Goal: Task Accomplishment & Management: Complete application form

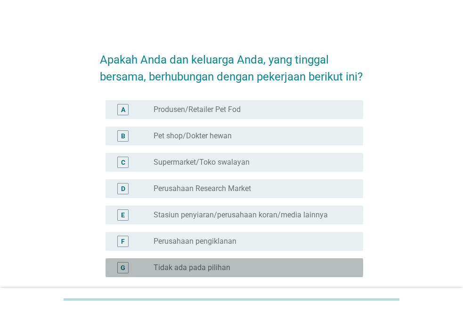
click at [226, 263] on label "Tidak ada pada pilihan" at bounding box center [191, 267] width 77 height 9
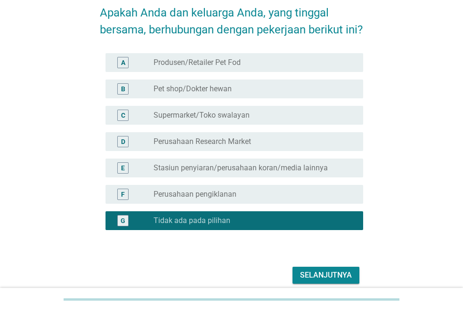
scroll to position [87, 0]
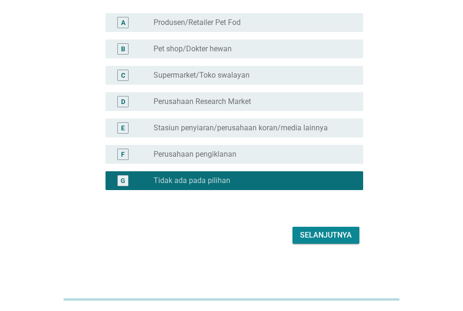
click at [315, 242] on button "Selanjutnya" at bounding box center [325, 235] width 67 height 17
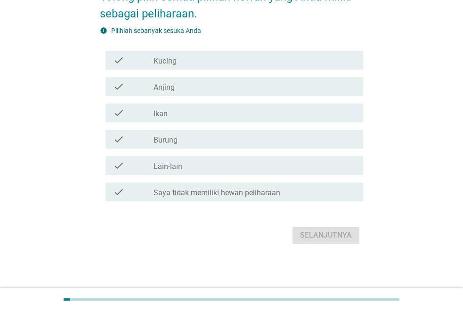
scroll to position [0, 0]
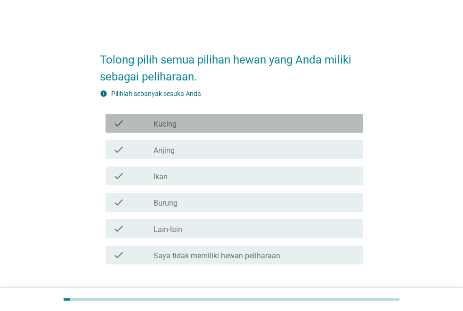
click at [174, 129] on div "check check_box_outline_blank Kucing" at bounding box center [233, 123] width 257 height 19
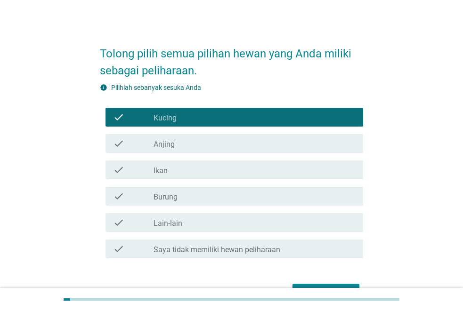
scroll to position [63, 0]
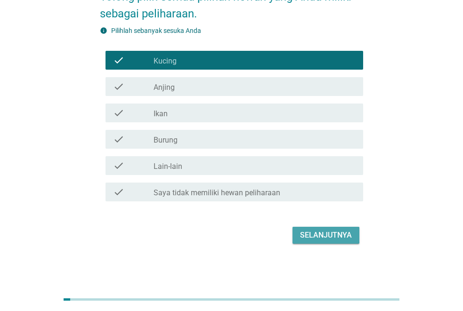
click at [311, 234] on div "Selanjutnya" at bounding box center [326, 235] width 52 height 11
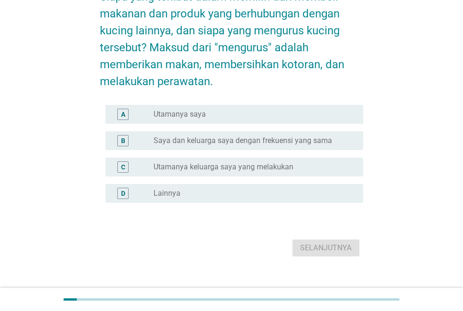
scroll to position [0, 0]
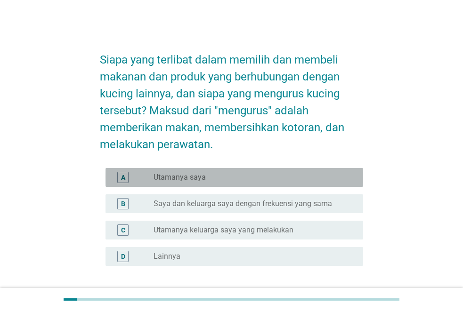
click at [223, 175] on div "radio_button_unchecked Utamanya saya" at bounding box center [250, 177] width 194 height 9
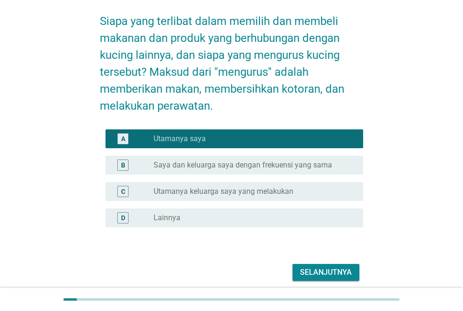
scroll to position [76, 0]
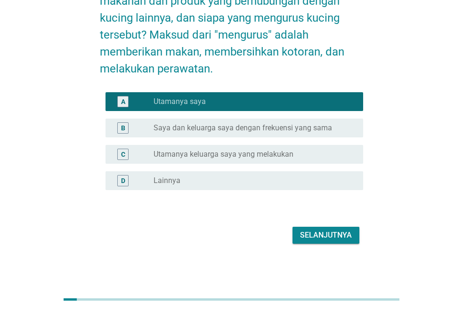
click at [312, 239] on div "Selanjutnya" at bounding box center [326, 235] width 52 height 11
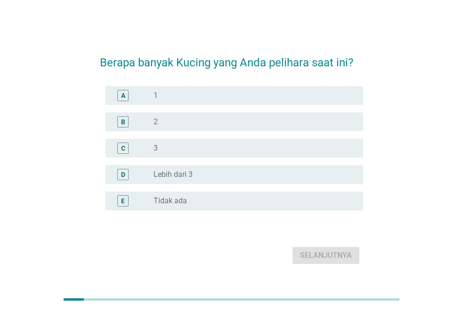
click at [152, 133] on div "B radio_button_unchecked 2" at bounding box center [231, 122] width 263 height 26
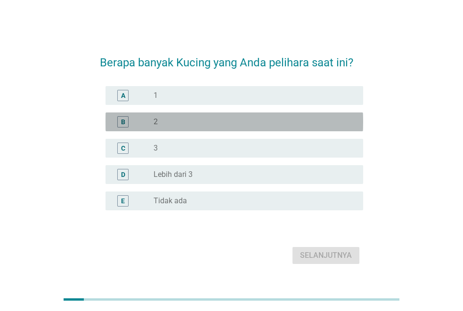
click at [161, 119] on div "radio_button_unchecked 2" at bounding box center [250, 121] width 194 height 9
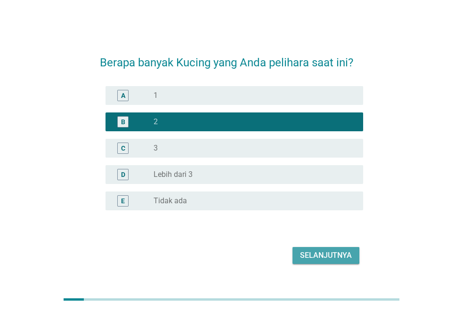
click at [298, 255] on button "Selanjutnya" at bounding box center [325, 255] width 67 height 17
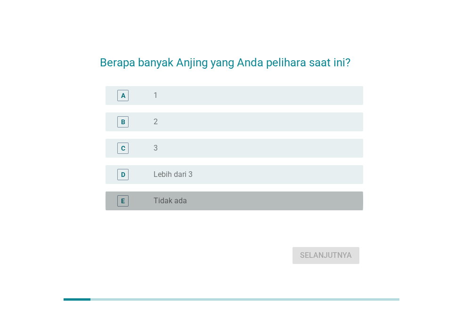
click at [117, 201] on div "E" at bounding box center [122, 200] width 11 height 11
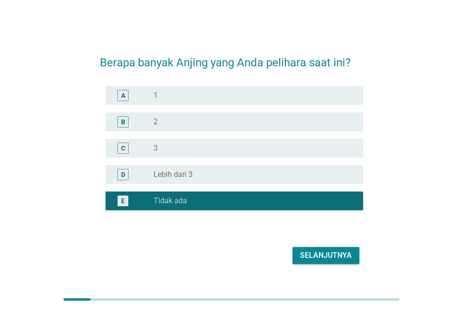
click at [327, 256] on div "Selanjutnya" at bounding box center [326, 255] width 52 height 11
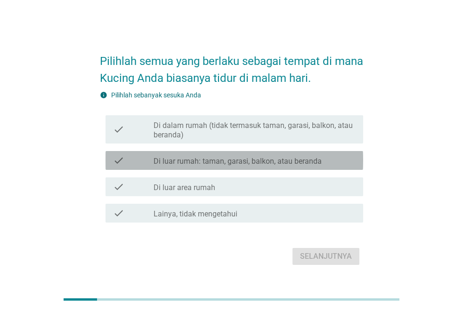
click at [295, 165] on label "Di luar rumah: taman, garasi, balkon, atau beranda" at bounding box center [237, 161] width 168 height 9
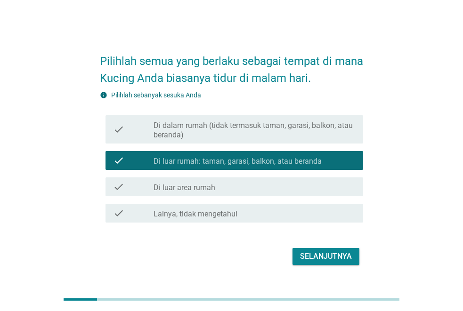
click at [324, 256] on div "Selanjutnya" at bounding box center [326, 256] width 52 height 11
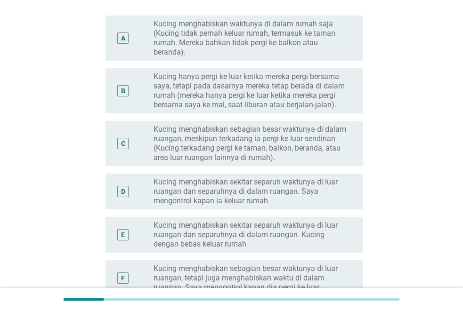
scroll to position [141, 0]
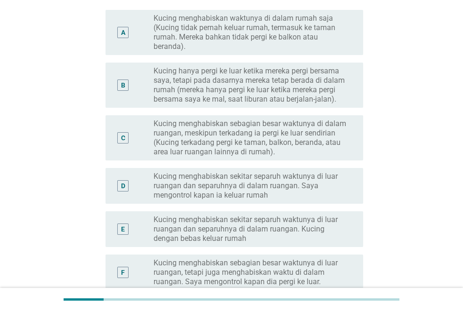
click at [283, 195] on label "Kucing menghabiskan sekitar separuh waktunya di luar ruangan dan separuhnya di …" at bounding box center [250, 186] width 194 height 28
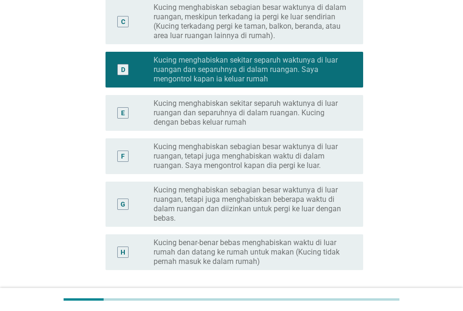
scroll to position [329, 0]
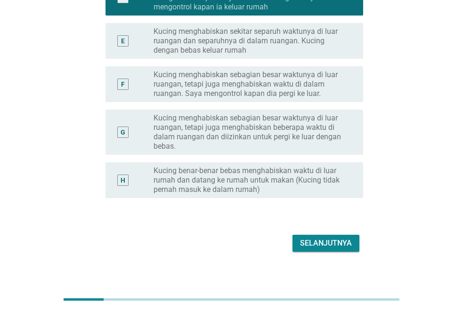
click at [319, 243] on div "Selanjutnya" at bounding box center [326, 243] width 52 height 11
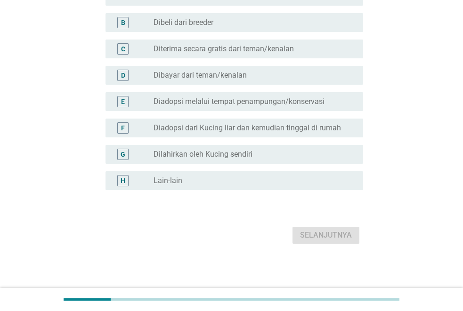
scroll to position [0, 0]
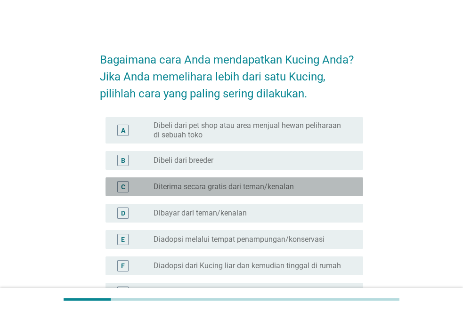
click at [304, 182] on div "radio_button_unchecked Diterima secara gratis dari teman/kenalan" at bounding box center [250, 186] width 194 height 9
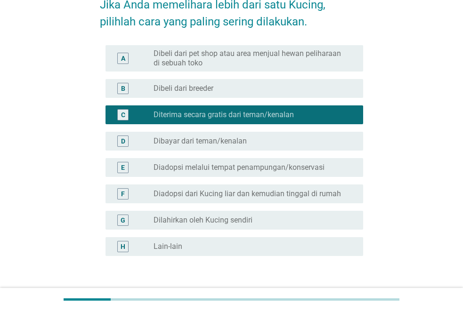
scroll to position [138, 0]
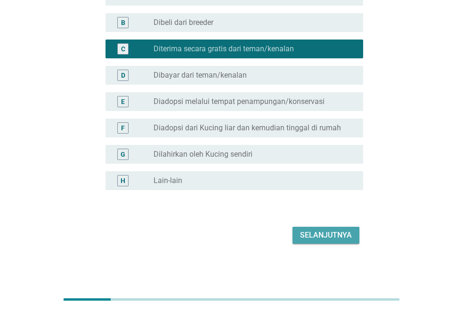
click at [323, 242] on button "Selanjutnya" at bounding box center [325, 235] width 67 height 17
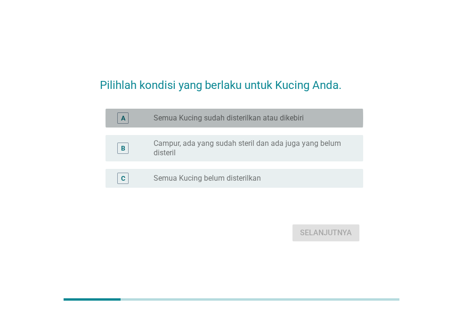
click at [291, 115] on label "Semua Kucing sudah disterilkan atau dikebiri" at bounding box center [228, 117] width 150 height 9
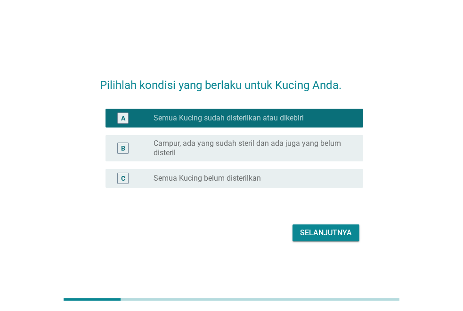
click at [322, 227] on div "Selanjutnya" at bounding box center [326, 232] width 52 height 11
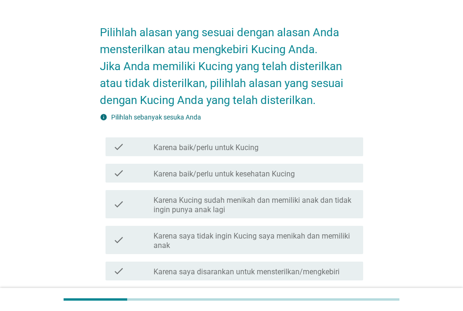
scroll to position [47, 0]
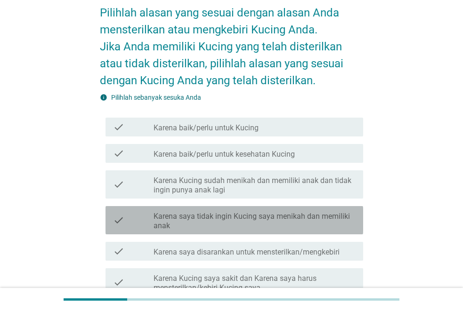
click at [325, 221] on label "Karena saya tidak ingin Kucing saya menikah dan memiliki anak" at bounding box center [254, 221] width 202 height 19
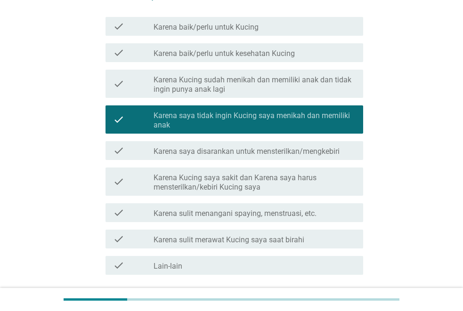
scroll to position [221, 0]
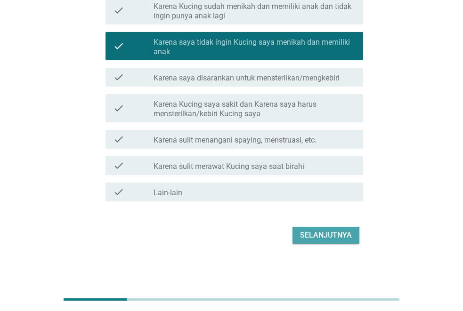
click at [324, 240] on div "Selanjutnya" at bounding box center [326, 235] width 52 height 11
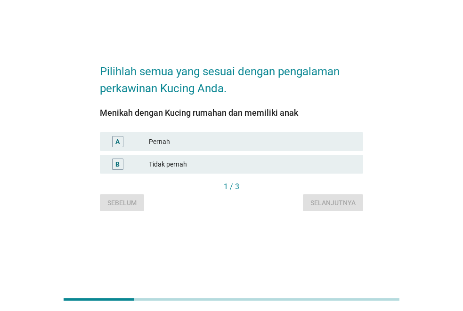
scroll to position [0, 0]
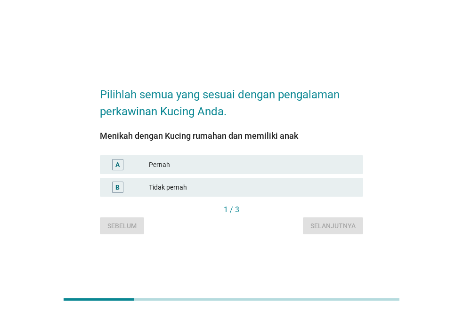
click at [235, 162] on div "Pernah" at bounding box center [252, 164] width 207 height 11
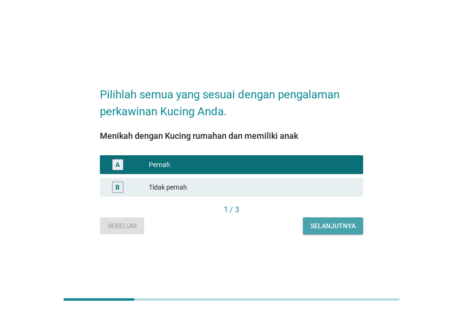
click at [322, 223] on div "Selanjutnya" at bounding box center [332, 226] width 45 height 10
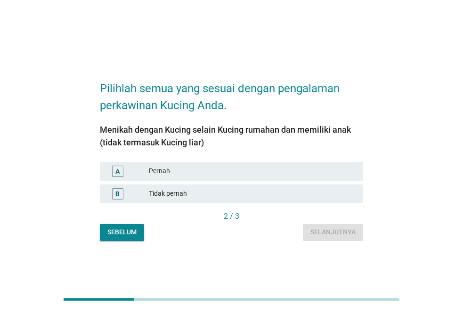
click at [285, 169] on div "Pernah" at bounding box center [252, 171] width 207 height 11
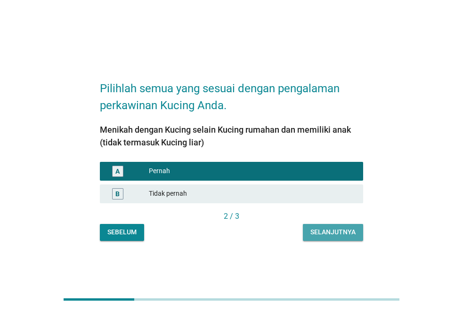
click at [327, 231] on div "Selanjutnya" at bounding box center [332, 232] width 45 height 10
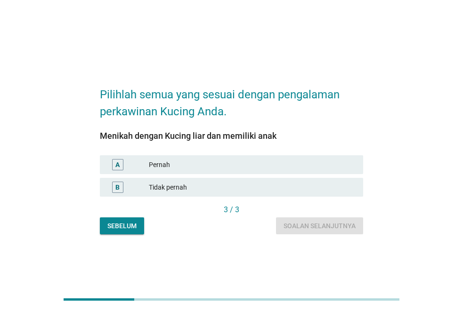
click at [302, 197] on div "B Tidak pernah" at bounding box center [231, 187] width 267 height 23
click at [261, 189] on div "Tidak pernah" at bounding box center [252, 187] width 207 height 11
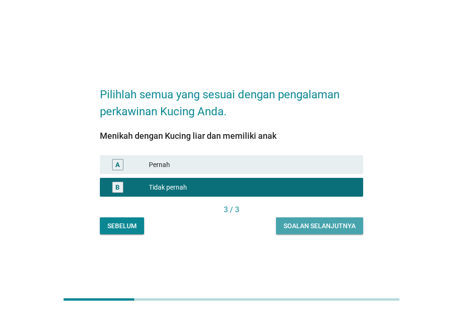
click at [306, 226] on div "Soalan selanjutnya" at bounding box center [319, 226] width 72 height 10
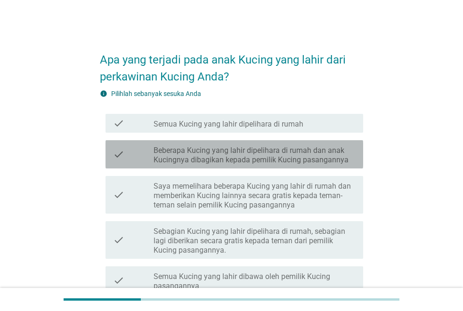
click at [311, 160] on label "Beberapa Kucing yang lahir dipelihara di rumah dan anak Kucingnya dibagikan kep…" at bounding box center [254, 155] width 202 height 19
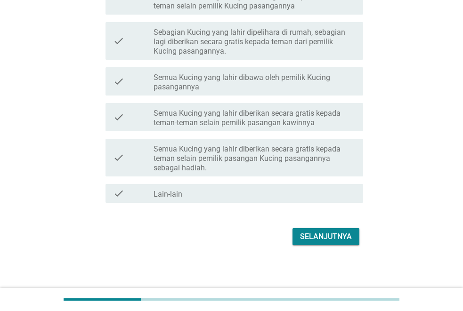
scroll to position [200, 0]
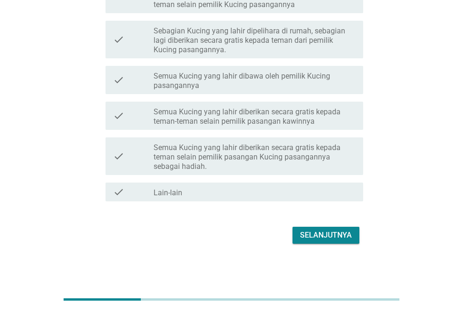
click at [339, 240] on div "Selanjutnya" at bounding box center [326, 235] width 52 height 11
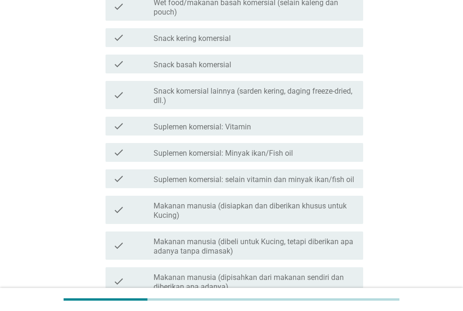
scroll to position [0, 0]
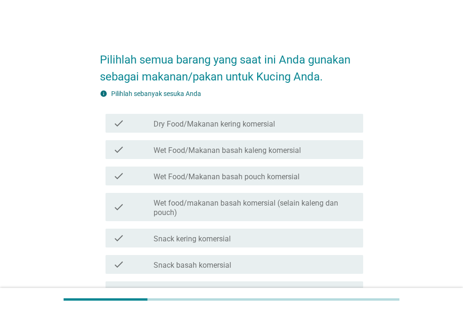
click at [306, 128] on div "check_box_outline_blank Dry Food/Makanan kering komersial" at bounding box center [254, 123] width 202 height 11
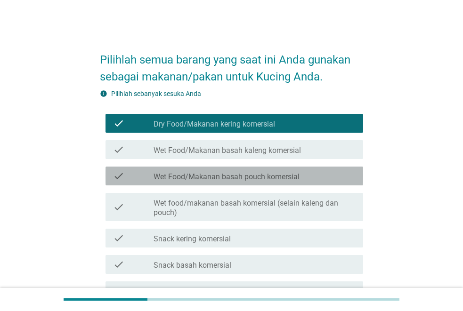
click at [305, 181] on div "check_box_outline_blank Wet Food/Makanan basah pouch komersial" at bounding box center [254, 175] width 202 height 11
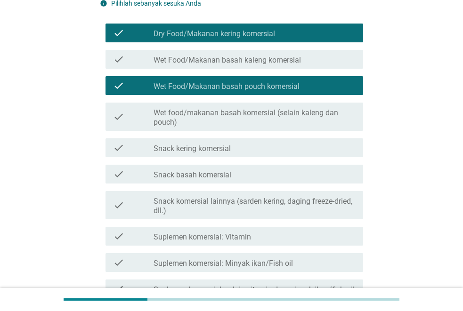
scroll to position [94, 0]
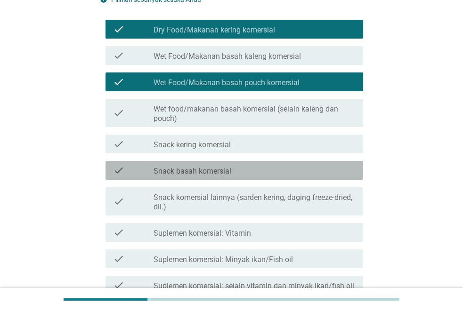
click at [281, 161] on div "check check_box_outline_blank Snack basah komersial" at bounding box center [233, 170] width 257 height 19
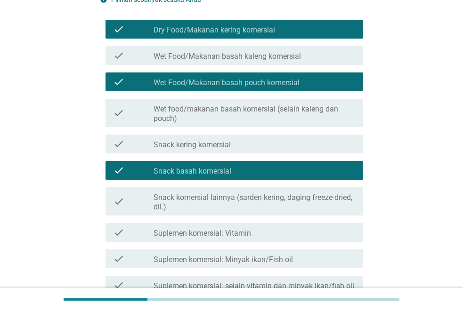
scroll to position [235, 0]
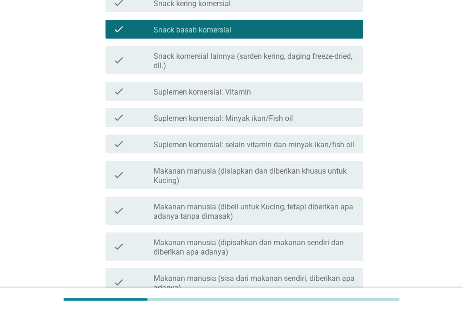
click at [312, 243] on label "Makanan manusia (dipisahkan dari makanan sendiri dan diberikan apa adanya)" at bounding box center [254, 247] width 202 height 19
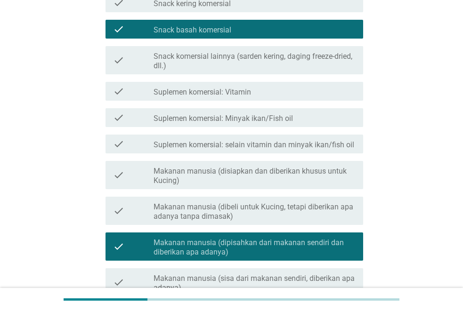
scroll to position [357, 0]
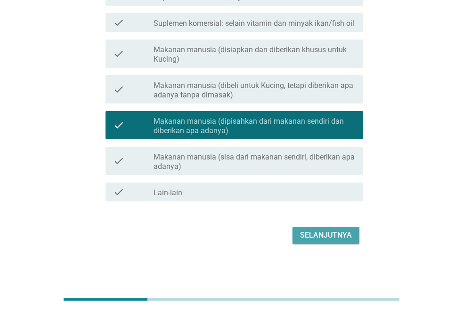
click at [312, 230] on div "Selanjutnya" at bounding box center [326, 235] width 52 height 11
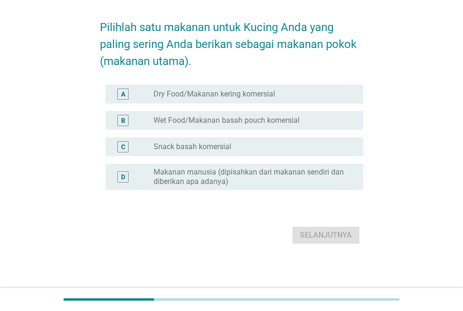
scroll to position [0, 0]
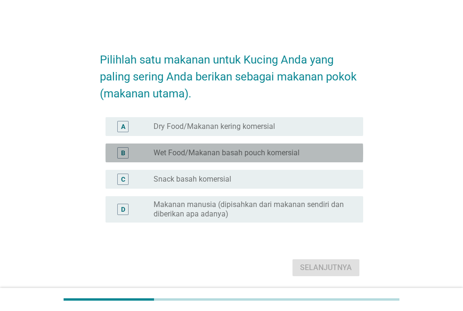
click at [287, 159] on div "B radio_button_unchecked Wet Food/Makanan basah pouch komersial" at bounding box center [233, 153] width 257 height 19
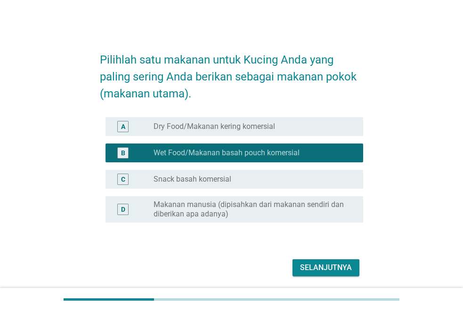
click at [278, 178] on div "radio_button_unchecked Snack basah komersial" at bounding box center [250, 179] width 194 height 9
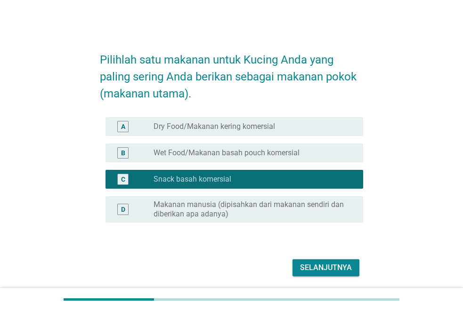
click at [318, 265] on div "Selanjutnya" at bounding box center [326, 267] width 52 height 11
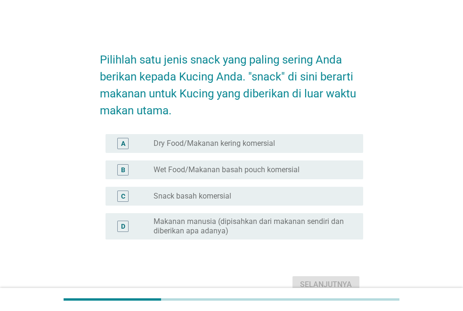
click at [247, 171] on label "Wet Food/Makanan basah pouch komersial" at bounding box center [226, 169] width 146 height 9
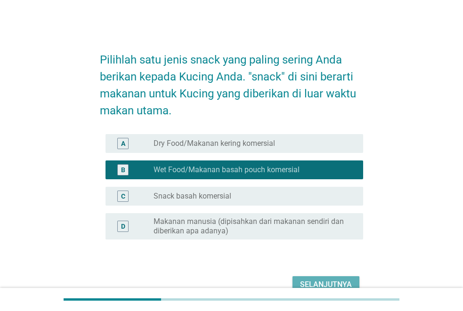
drag, startPoint x: 308, startPoint y: 285, endPoint x: 302, endPoint y: 279, distance: 8.0
click at [308, 285] on div "Selanjutnya" at bounding box center [326, 284] width 52 height 11
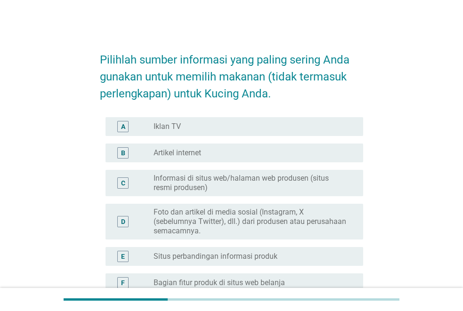
click at [231, 127] on div "radio_button_unchecked Iklan TV" at bounding box center [250, 126] width 194 height 9
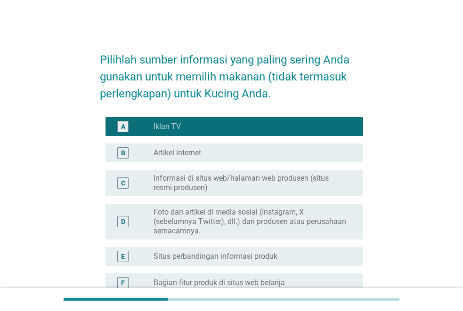
click at [232, 150] on div "radio_button_unchecked Artikel internet" at bounding box center [250, 152] width 194 height 9
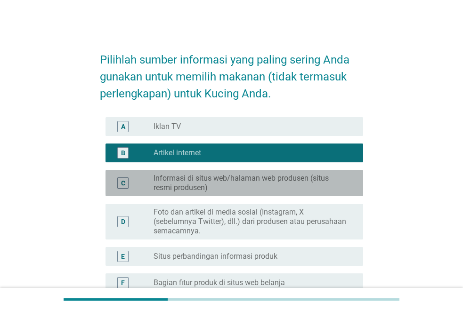
click at [235, 181] on label "Informasi di situs web/halaman web produsen (situs resmi produsen)" at bounding box center [250, 183] width 194 height 19
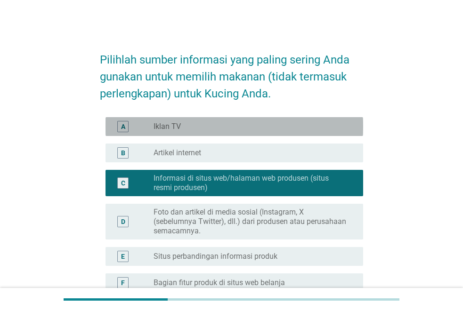
click at [266, 123] on div "radio_button_unchecked Iklan TV" at bounding box center [250, 126] width 194 height 9
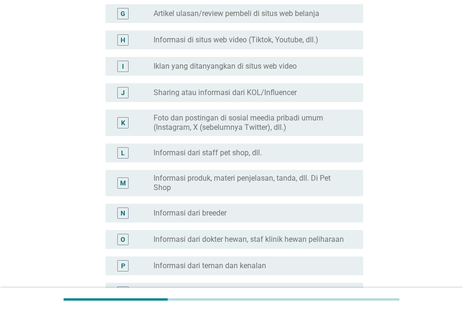
scroll to position [407, 0]
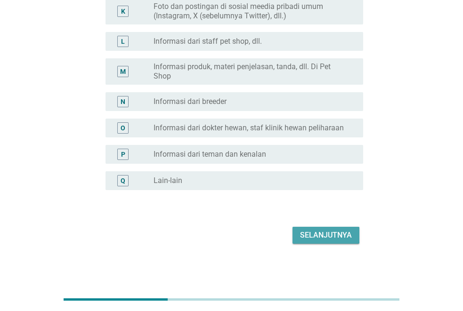
click at [332, 233] on div "Selanjutnya" at bounding box center [326, 235] width 52 height 11
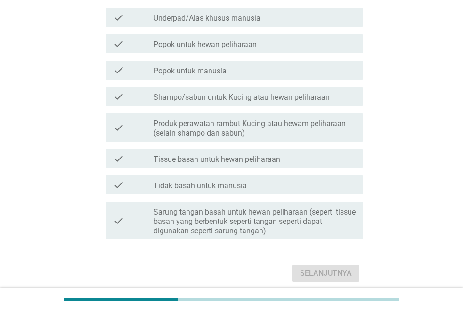
scroll to position [0, 0]
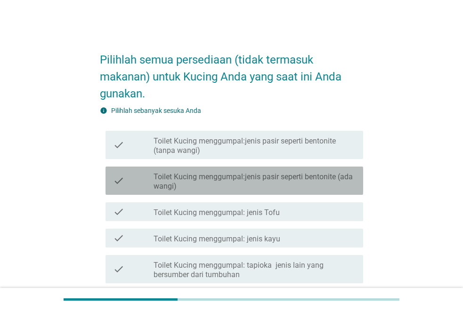
click at [296, 180] on label "Toilet Kucing menggumpal:jenis pasir seperti bentonite (ada wangi)" at bounding box center [254, 181] width 202 height 19
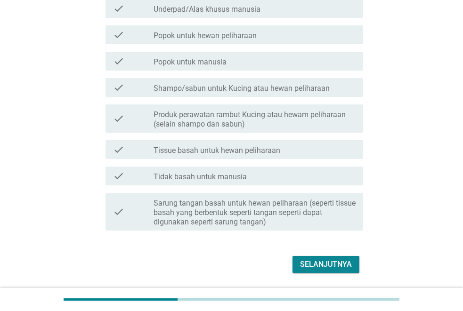
scroll to position [445, 0]
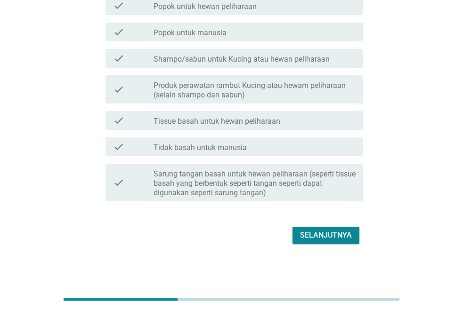
click at [334, 229] on button "Selanjutnya" at bounding box center [325, 235] width 67 height 17
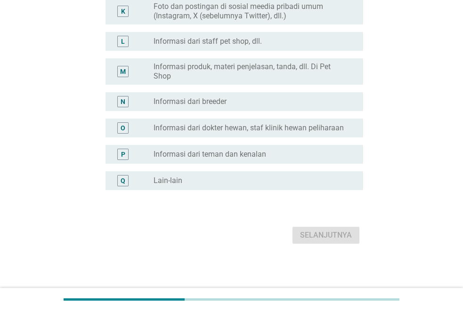
scroll to position [0, 0]
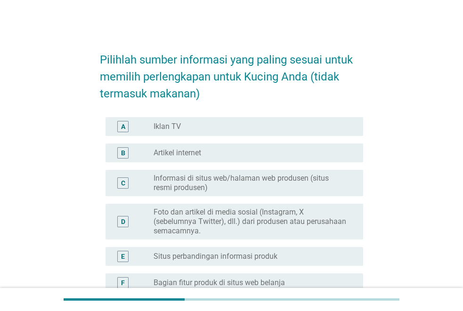
click at [194, 116] on div "A radio_button_unchecked Iklan TV" at bounding box center [231, 126] width 263 height 26
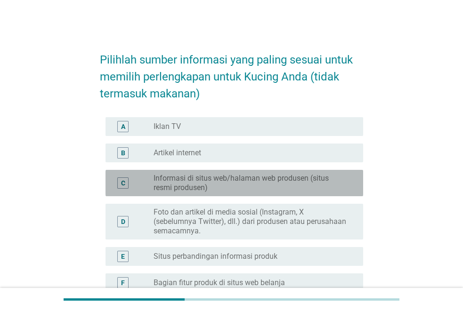
click at [198, 181] on label "Informasi di situs web/halaman web produsen (situs resmi produsen)" at bounding box center [250, 183] width 194 height 19
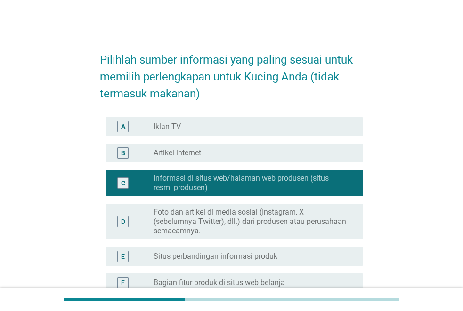
click at [208, 235] on label "Foto dan artikel di media sosial (Instagram, X (sebelumnya Twitter), dll.) dari…" at bounding box center [250, 221] width 194 height 28
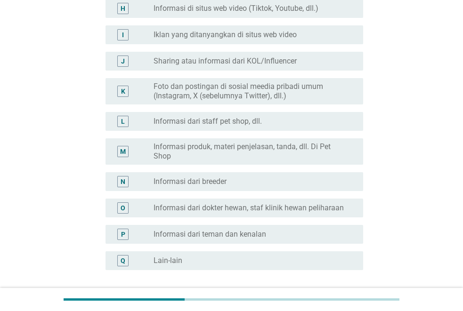
scroll to position [407, 0]
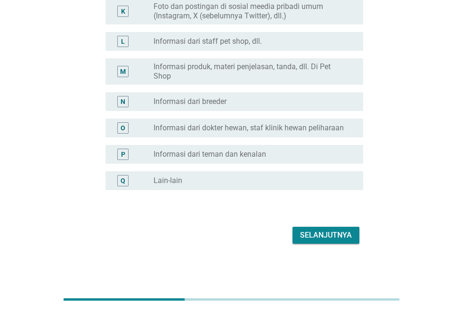
click at [329, 235] on div "Selanjutnya" at bounding box center [326, 235] width 52 height 11
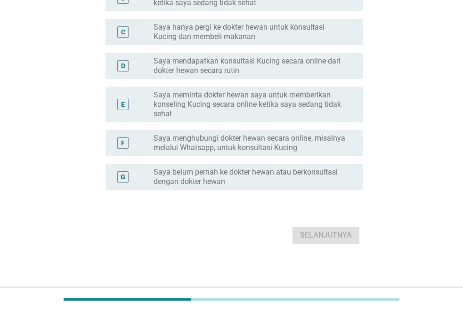
scroll to position [0, 0]
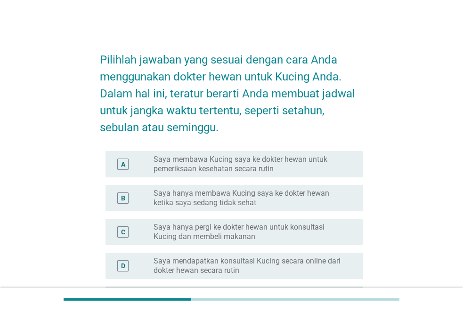
click at [263, 200] on label "Saya hanya membawa Kucing saya ke dokter hewan ketika saya sedang tidak sehat" at bounding box center [250, 198] width 194 height 19
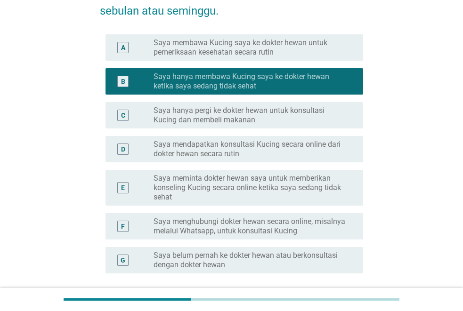
scroll to position [200, 0]
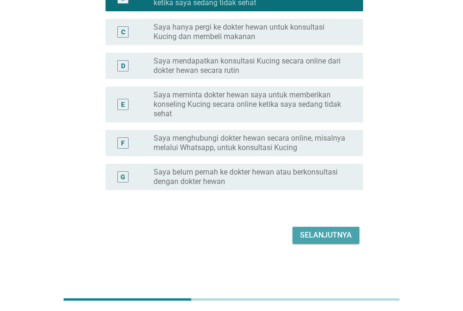
click at [311, 233] on div "Selanjutnya" at bounding box center [326, 235] width 52 height 11
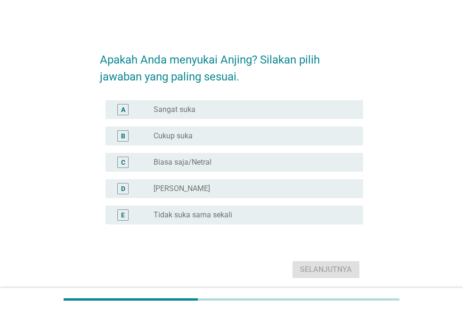
click at [204, 116] on div "A radio_button_unchecked Sangat suka" at bounding box center [233, 109] width 257 height 19
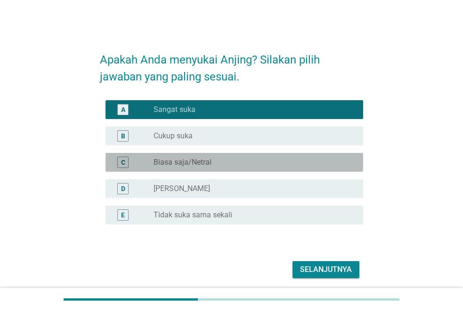
click at [209, 160] on label "Biasa saja/Netral" at bounding box center [182, 162] width 58 height 9
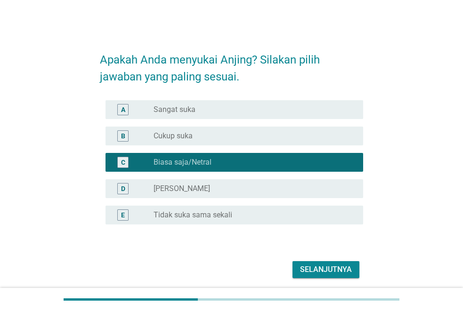
click at [303, 267] on div "Selanjutnya" at bounding box center [326, 269] width 52 height 11
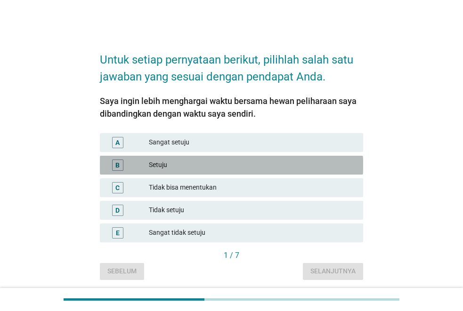
click at [180, 161] on div "Setuju" at bounding box center [252, 165] width 207 height 11
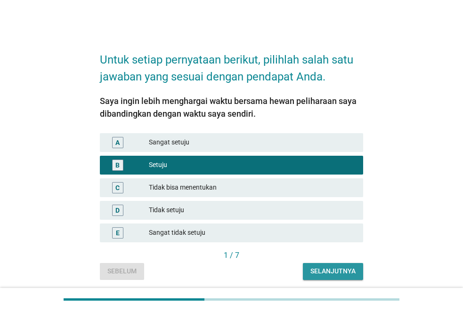
click at [318, 272] on div "Selanjutnya" at bounding box center [332, 271] width 45 height 10
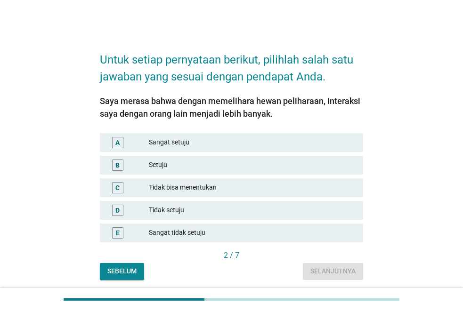
click at [217, 185] on div "Tidak bisa menentukan" at bounding box center [252, 187] width 207 height 11
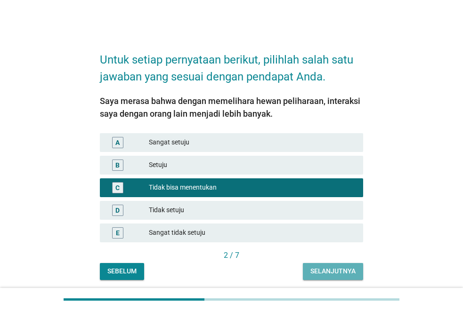
drag, startPoint x: 323, startPoint y: 274, endPoint x: 300, endPoint y: 265, distance: 25.2
click at [321, 275] on div "Selanjutnya" at bounding box center [332, 271] width 45 height 10
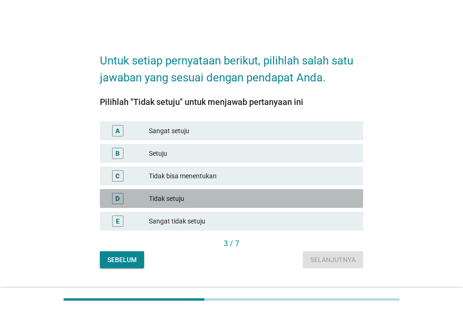
click at [199, 195] on div "Tidak setuju" at bounding box center [252, 198] width 207 height 11
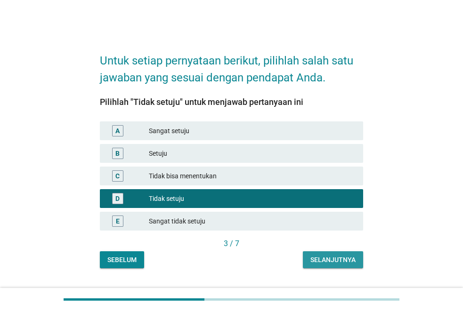
click at [325, 258] on div "Selanjutnya" at bounding box center [332, 260] width 45 height 10
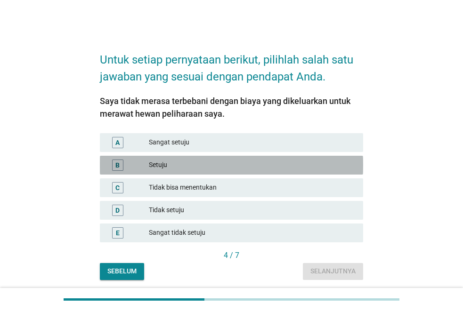
click at [218, 163] on div "Setuju" at bounding box center [252, 165] width 207 height 11
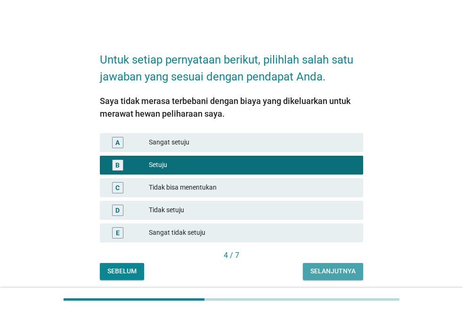
click at [335, 264] on button "Selanjutnya" at bounding box center [333, 271] width 60 height 17
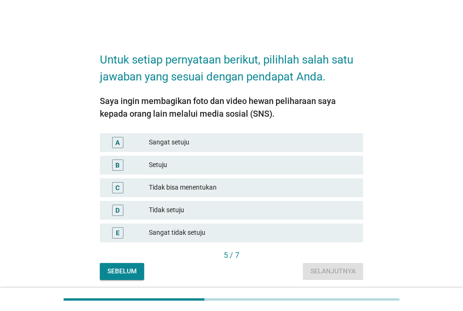
click at [212, 147] on div "Sangat setuju" at bounding box center [252, 142] width 207 height 11
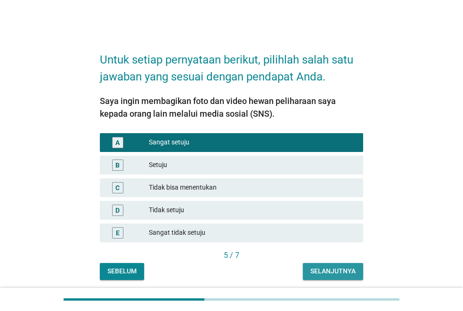
click at [326, 272] on div "Selanjutnya" at bounding box center [332, 271] width 45 height 10
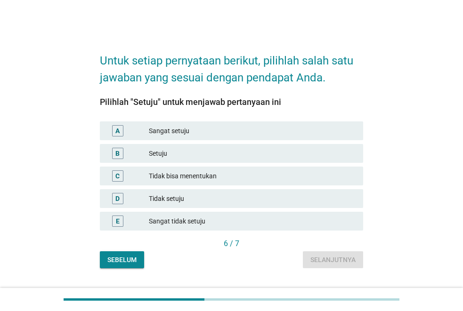
click at [206, 155] on div "Setuju" at bounding box center [252, 153] width 207 height 11
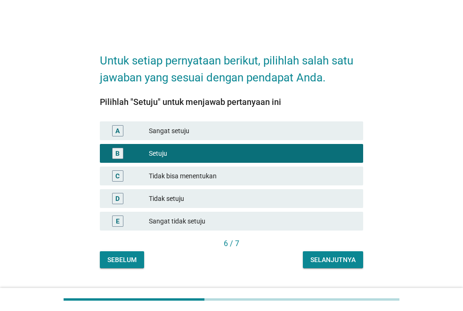
click at [345, 263] on div "Selanjutnya" at bounding box center [332, 260] width 45 height 10
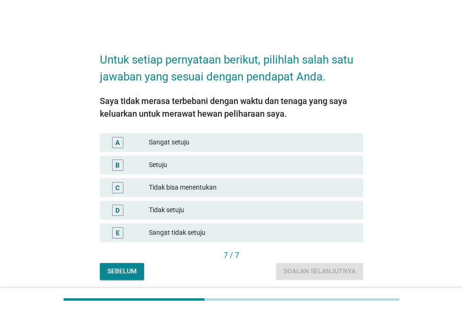
click at [242, 164] on div "Setuju" at bounding box center [252, 165] width 207 height 11
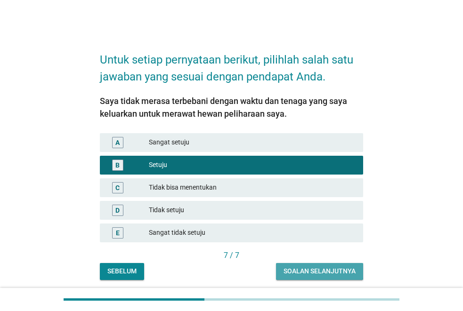
click at [312, 266] on button "Soalan selanjutnya" at bounding box center [319, 271] width 87 height 17
